Goal: Entertainment & Leisure: Consume media (video, audio)

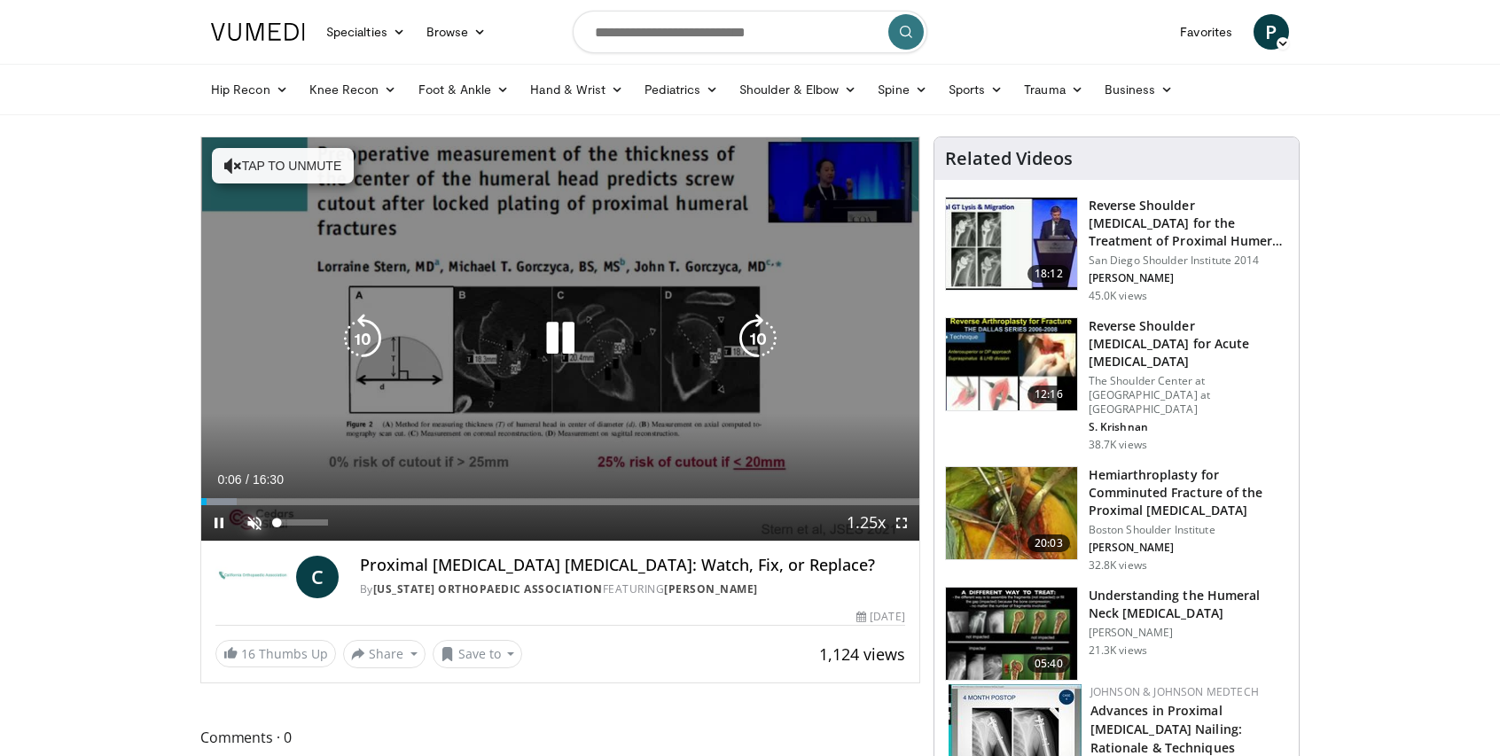
click at [250, 519] on span "Video Player" at bounding box center [254, 522] width 35 height 35
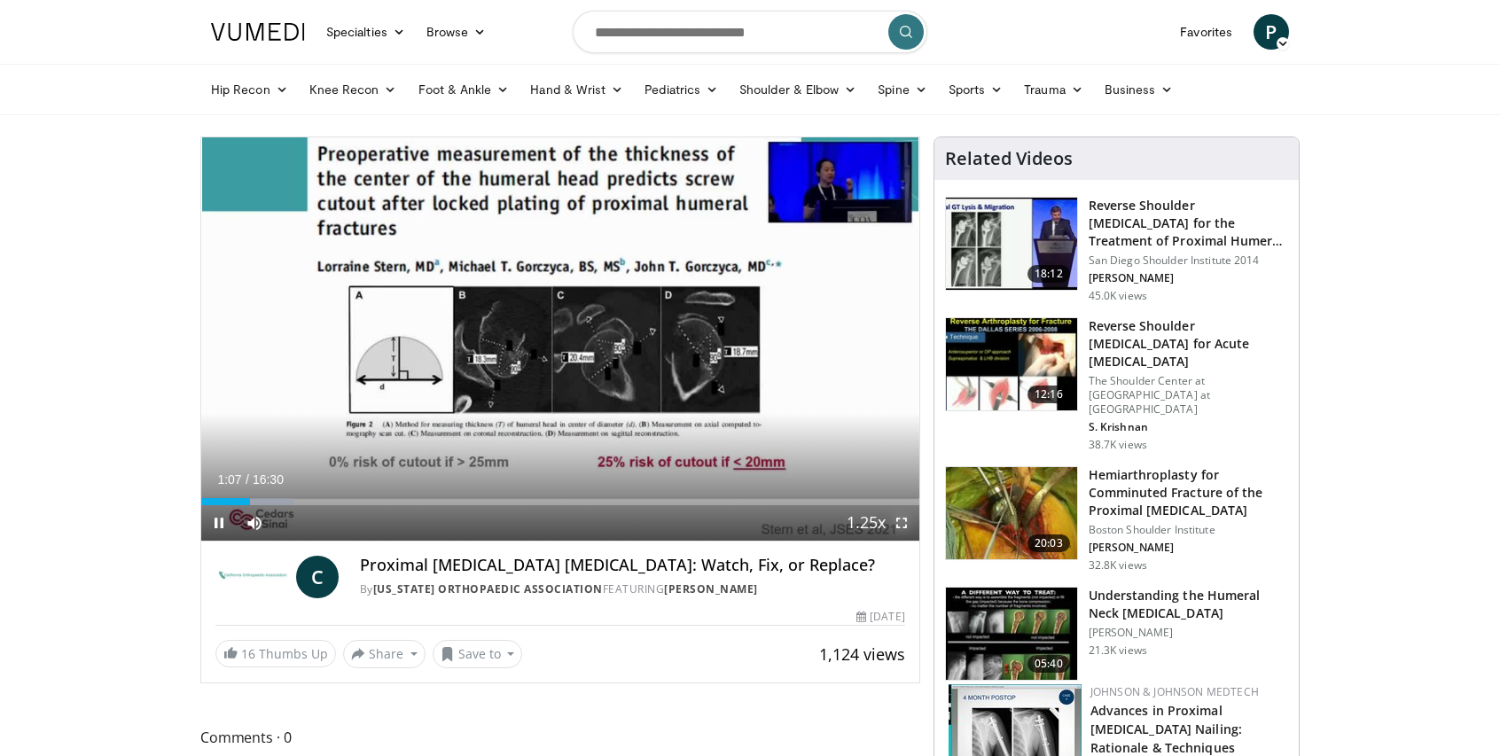
scroll to position [4, 0]
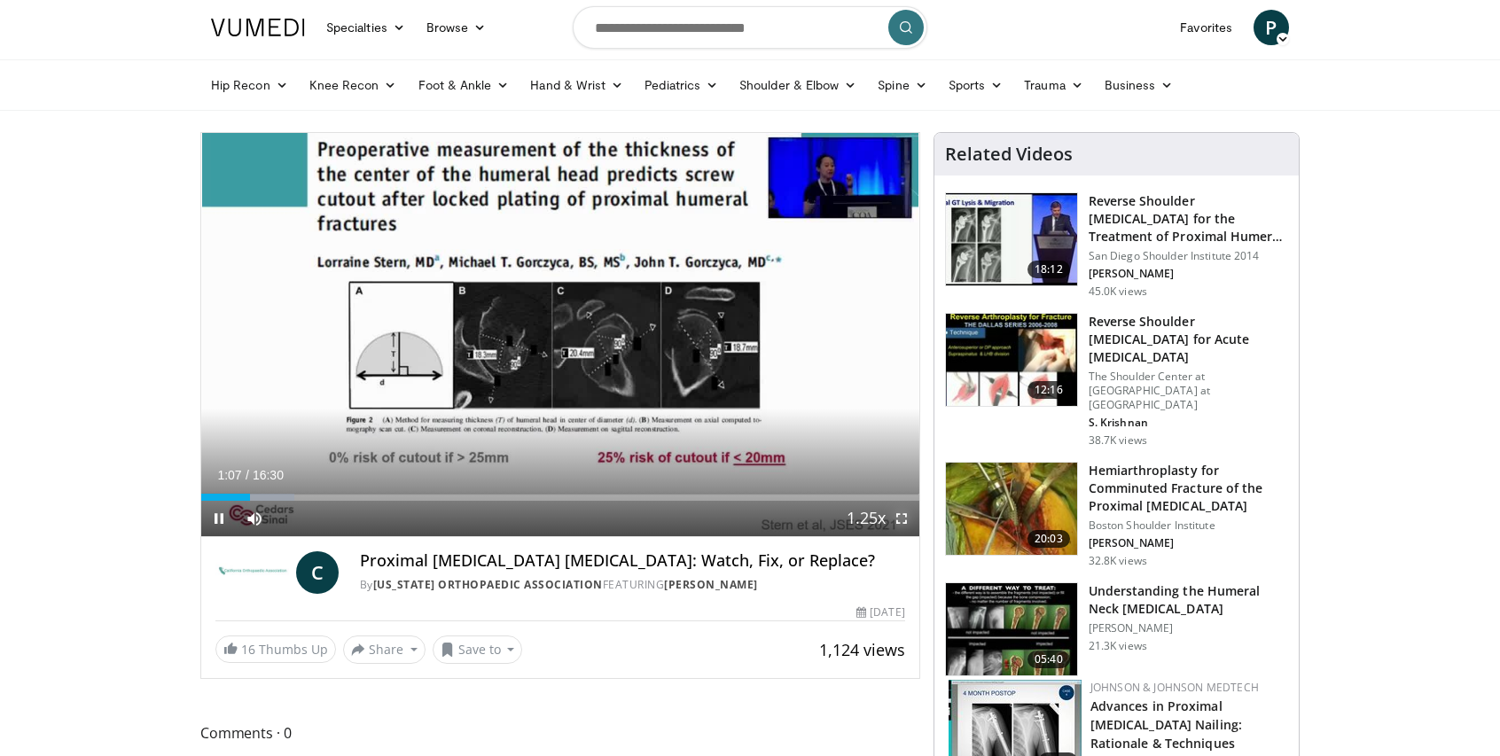
click at [903, 521] on span "Video Player" at bounding box center [901, 518] width 35 height 35
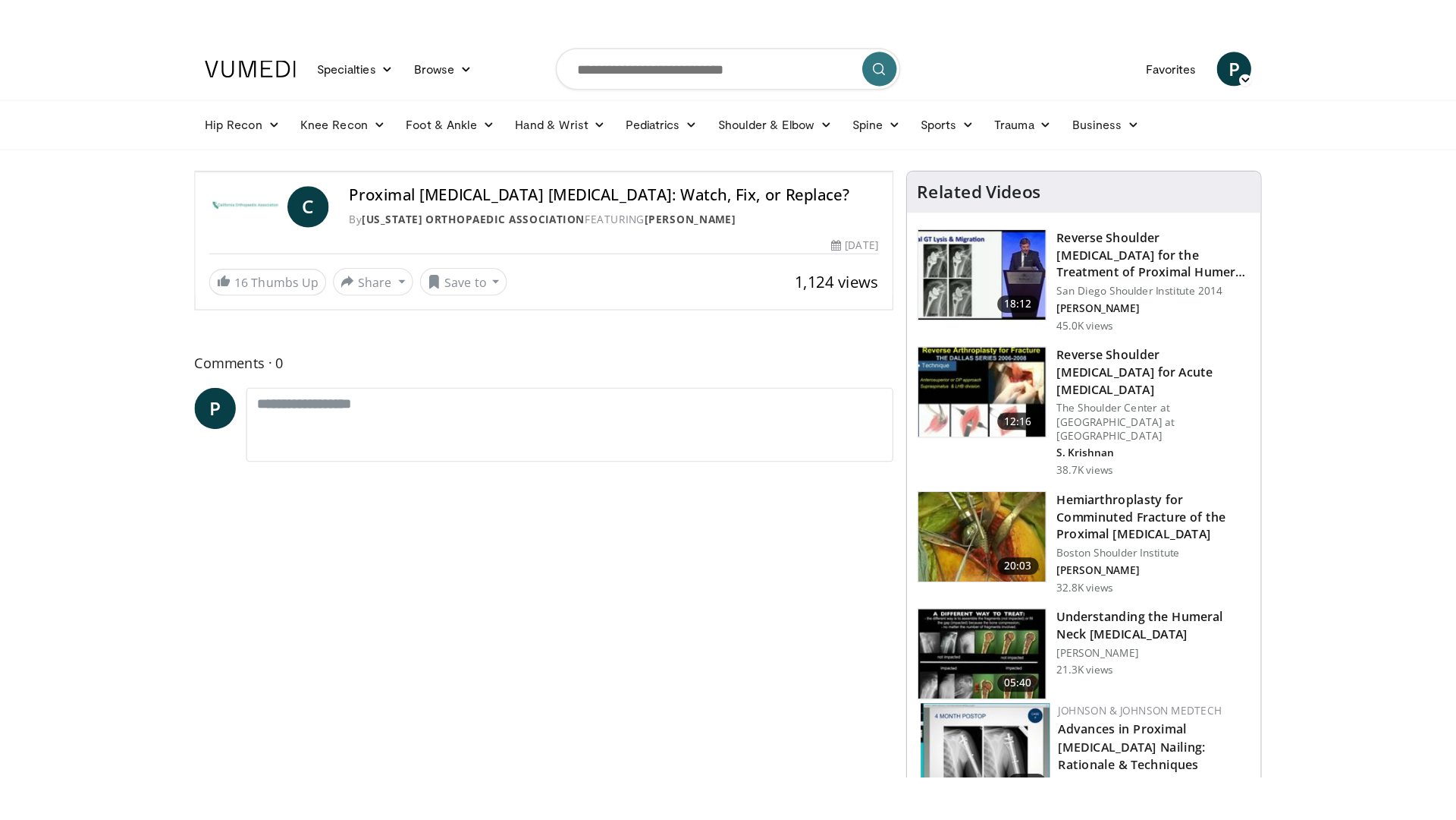
scroll to position [0, 0]
